Goal: Transaction & Acquisition: Purchase product/service

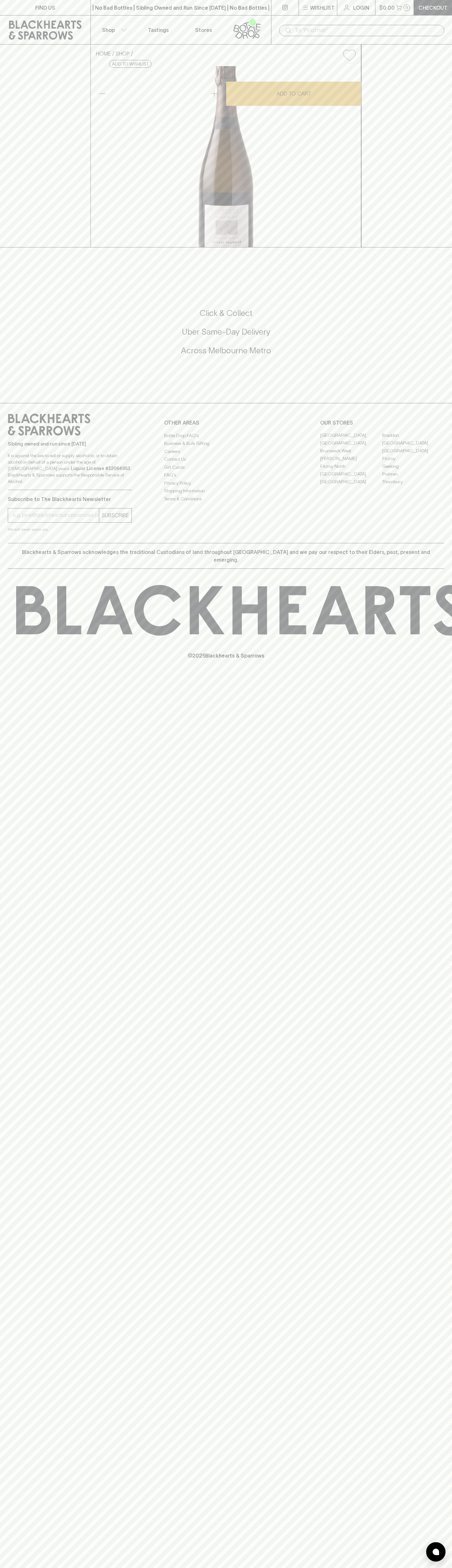
click at [377, 13] on button "$0.00 0" at bounding box center [394, 7] width 38 height 15
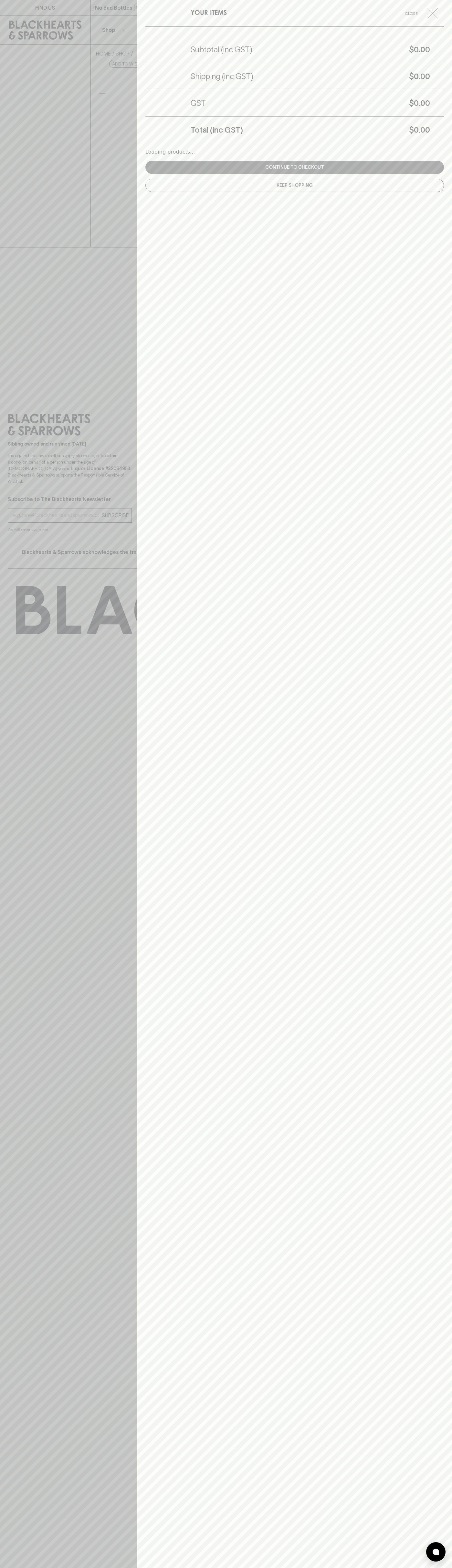
click at [426, 1135] on div "YOUR ITEMS Close Subtotal (inc GST) $0.00 Shipping (inc GST) $0.00 GST $0.00 To…" at bounding box center [294, 784] width 314 height 1568
click at [150, 1567] on html "FIND US | No Bad Bottles | Sibling Owned and Run Since [DATE] | No Bad Bottles …" at bounding box center [226, 784] width 452 height 1568
click at [23, 160] on div at bounding box center [226, 784] width 452 height 1568
